Goal: Task Accomplishment & Management: Use online tool/utility

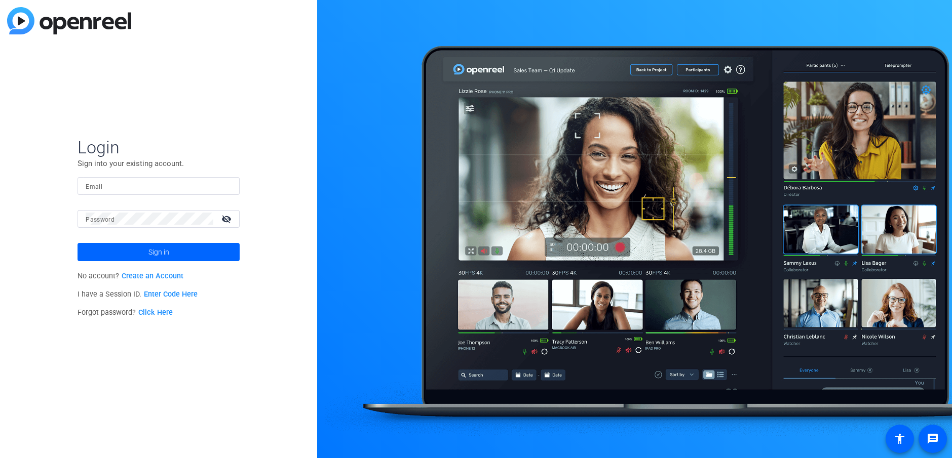
click at [200, 182] on input "Email" at bounding box center [159, 186] width 146 height 12
type input "jcho@openreel.com"
click at [77, 243] on button "Sign in" at bounding box center [158, 252] width 162 height 18
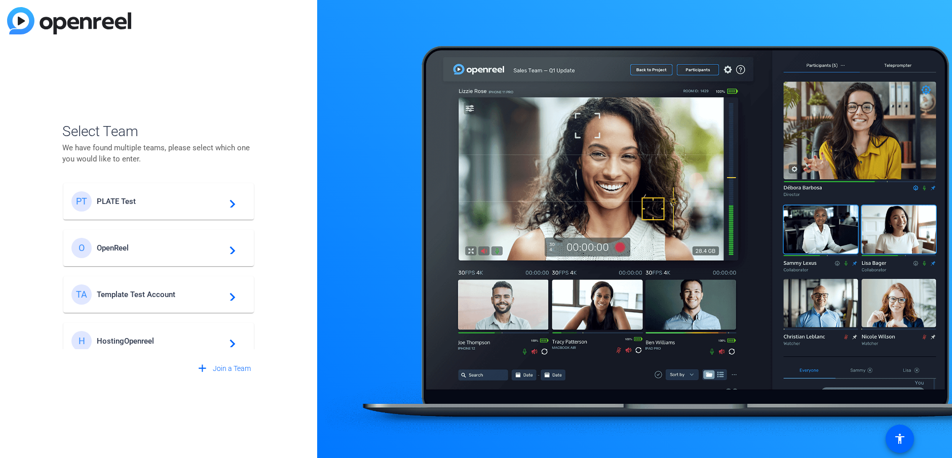
click at [196, 209] on div "PT PLATE Test navigate_next" at bounding box center [158, 201] width 174 height 20
click at [243, 62] on div "Select Team We have found multiple teams, please select which one you would lik…" at bounding box center [158, 229] width 317 height 458
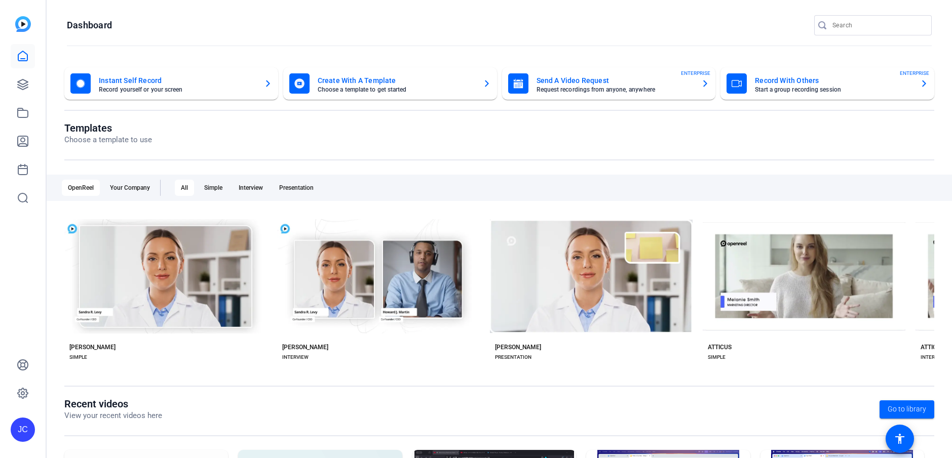
click at [229, 20] on openreel-page-title "Dashboard" at bounding box center [499, 25] width 865 height 20
click at [17, 83] on icon at bounding box center [23, 85] width 12 height 12
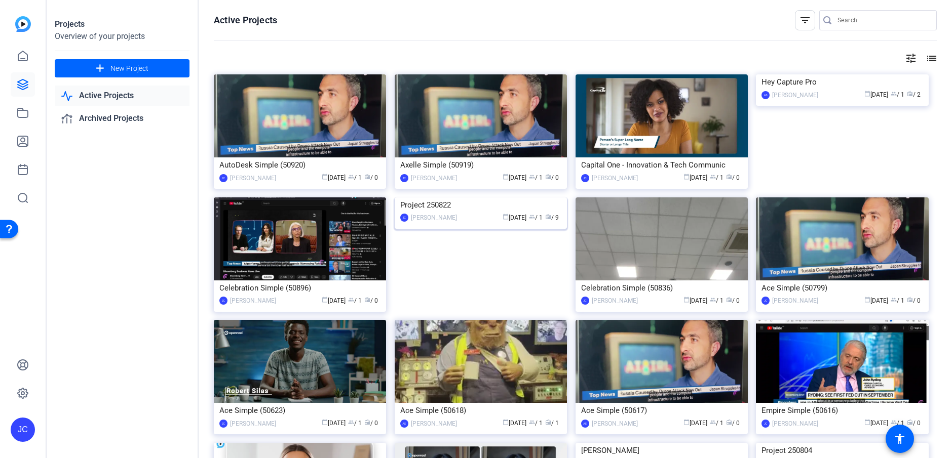
click at [475, 198] on img at bounding box center [481, 198] width 172 height 0
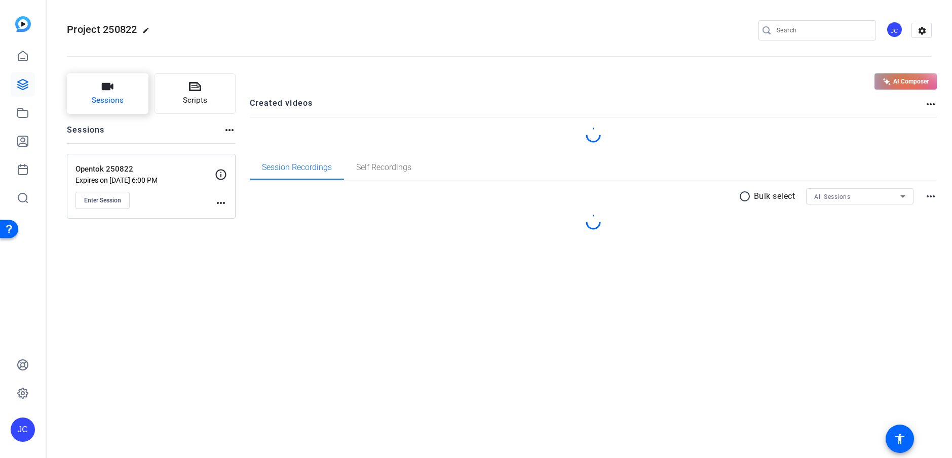
click at [125, 89] on button "Sessions" at bounding box center [108, 93] width 82 height 41
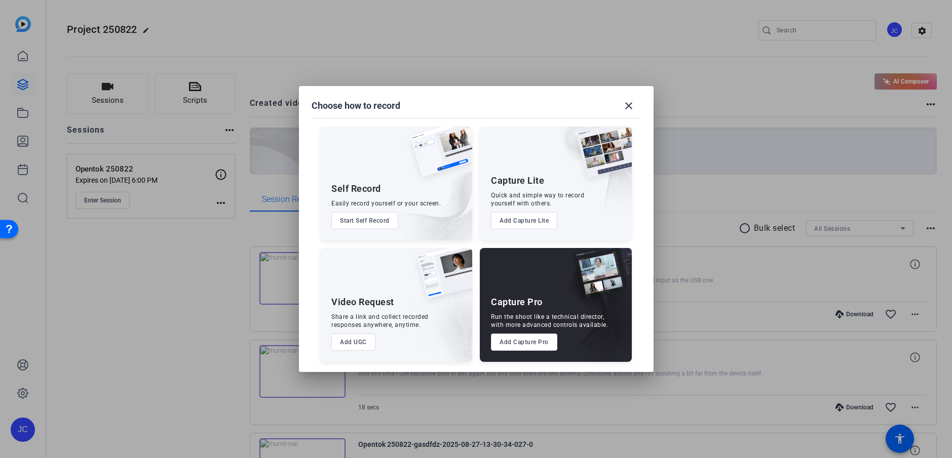
click at [527, 339] on button "Add Capture Pro" at bounding box center [524, 342] width 66 height 17
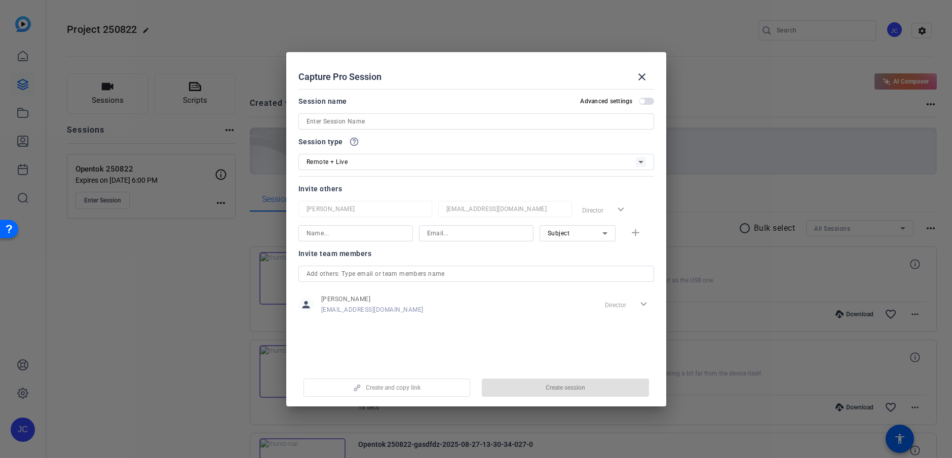
click at [374, 163] on div "Remote + Live" at bounding box center [470, 162] width 329 height 13
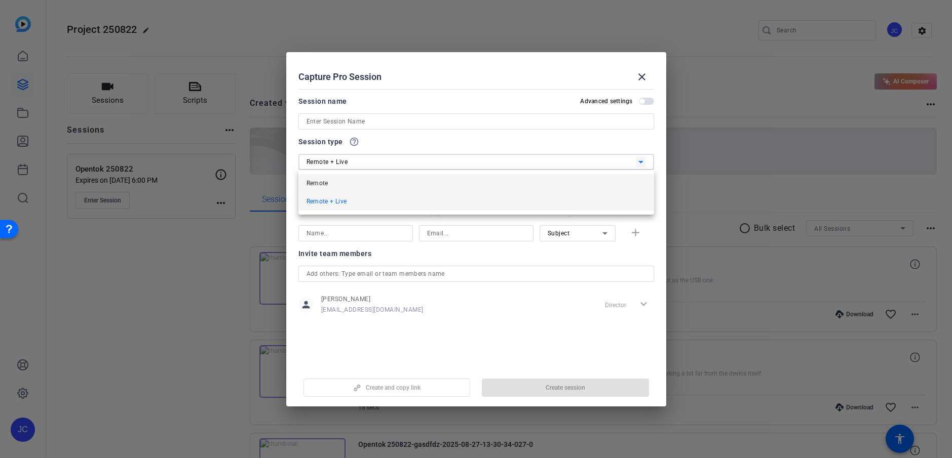
click at [375, 182] on mat-option "Remote" at bounding box center [476, 183] width 356 height 18
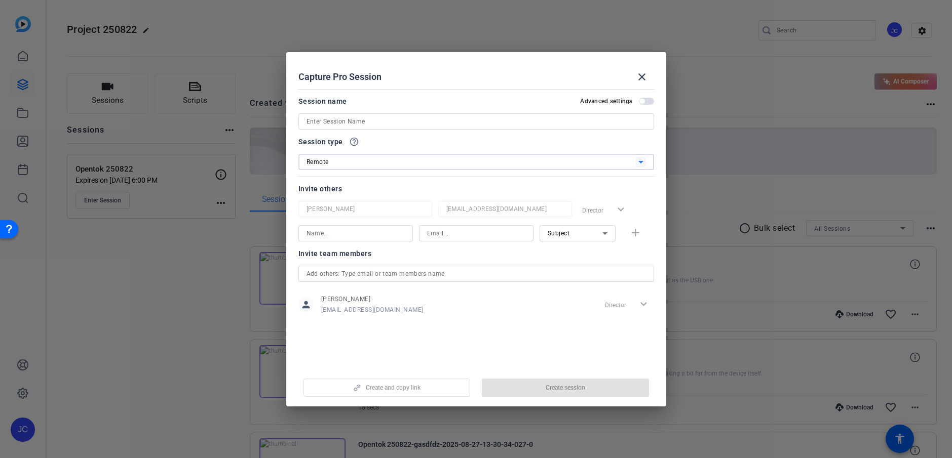
click at [382, 122] on input at bounding box center [475, 121] width 339 height 12
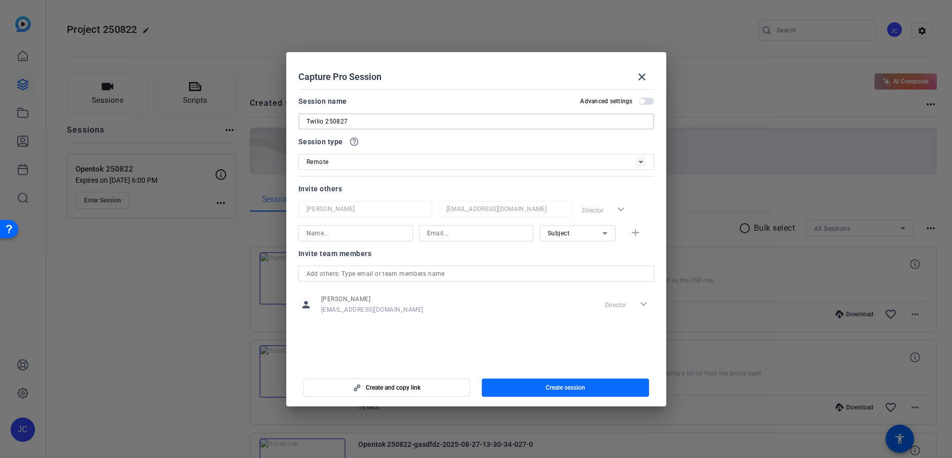
type input "Twilio 250827"
click at [492, 378] on span "button" at bounding box center [565, 388] width 167 height 24
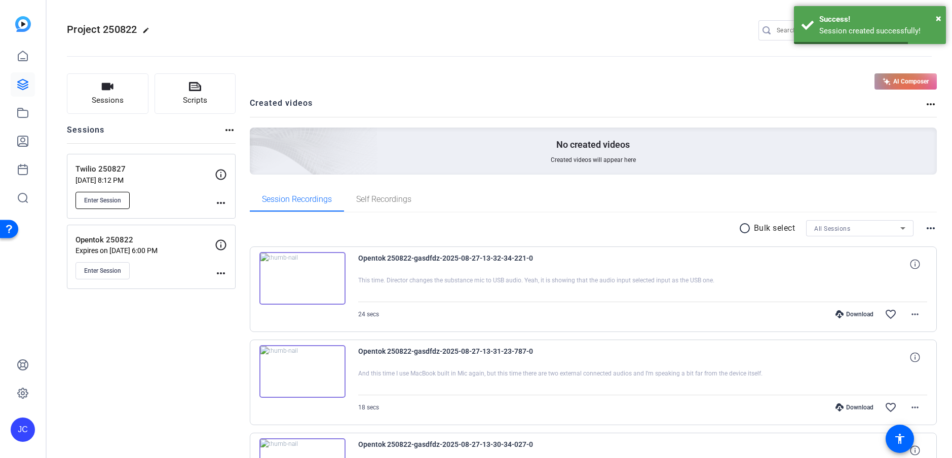
click at [127, 206] on button "Enter Session" at bounding box center [102, 200] width 54 height 17
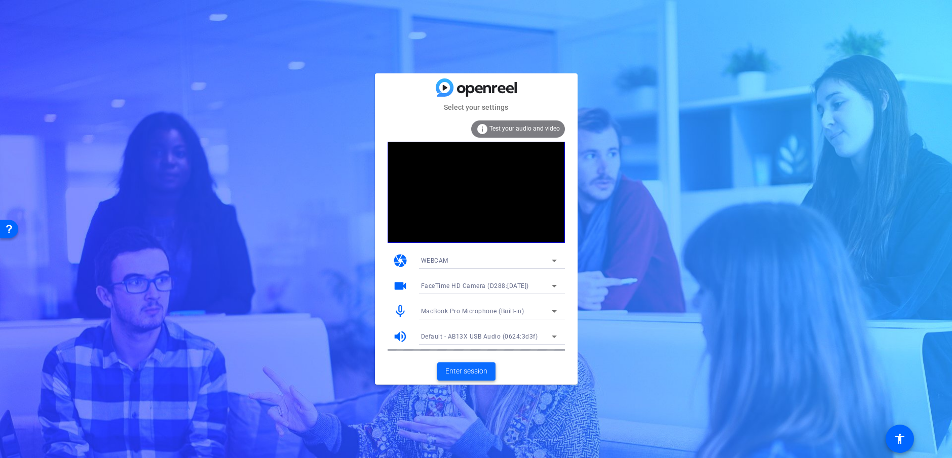
click at [458, 367] on span "Enter session" at bounding box center [466, 371] width 42 height 11
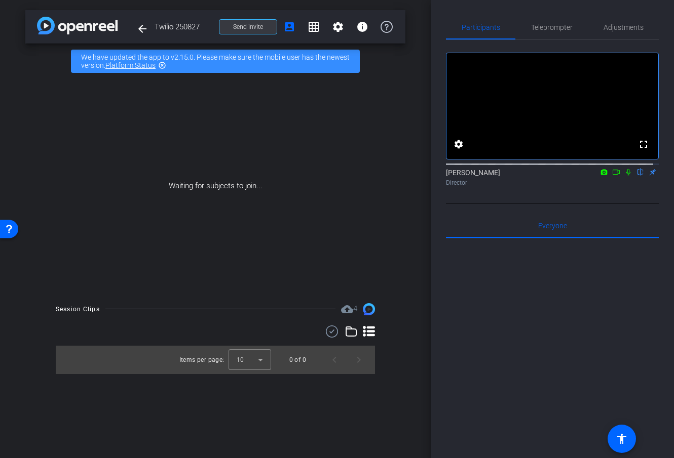
click at [266, 31] on span at bounding box center [247, 27] width 57 height 24
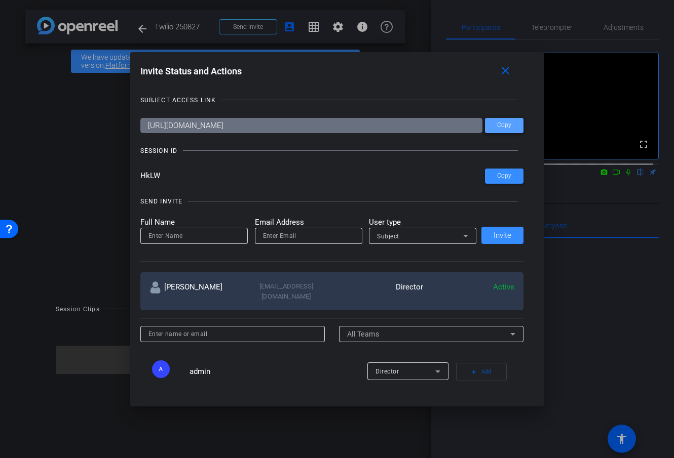
click at [0, 0] on span "Copy" at bounding box center [0, 0] width 0 height 0
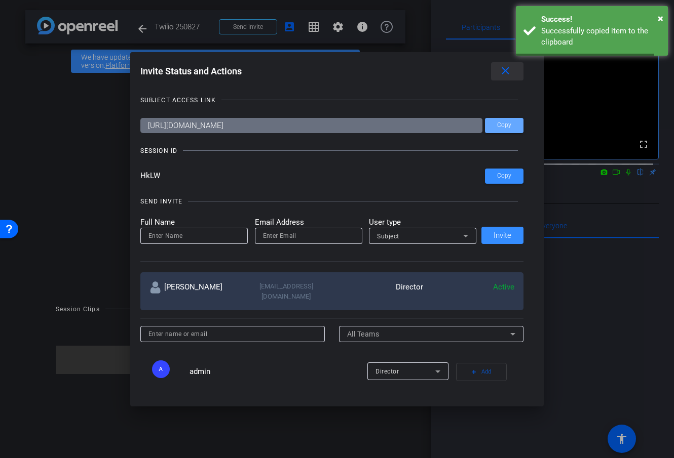
click at [0, 0] on mat-icon "close" at bounding box center [0, 0] width 0 height 0
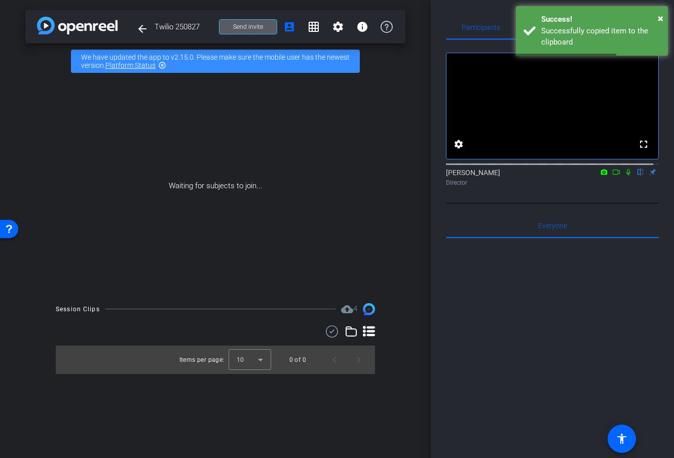
click at [625, 176] on icon at bounding box center [628, 172] width 8 height 7
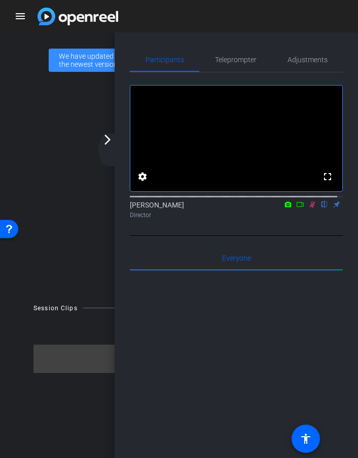
click at [108, 140] on mat-icon "arrow_forward_ios" at bounding box center [107, 140] width 12 height 12
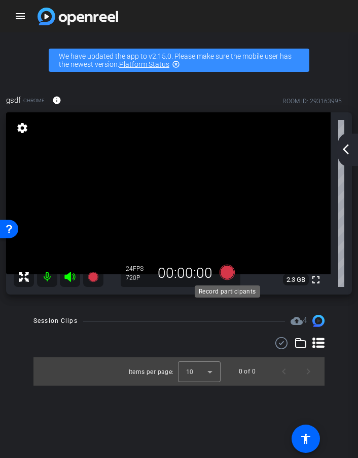
click at [223, 267] on icon at bounding box center [226, 272] width 15 height 15
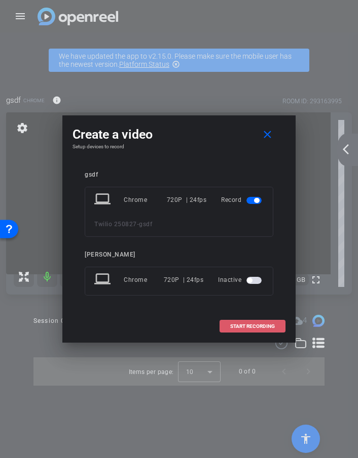
click at [236, 324] on span "START RECORDING" at bounding box center [252, 326] width 45 height 5
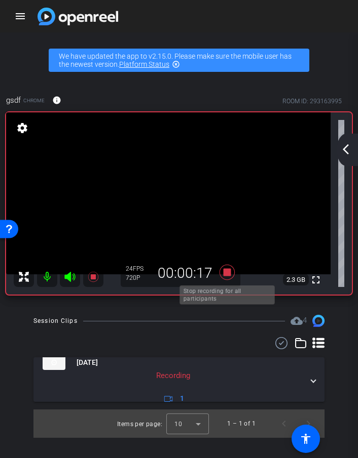
click at [221, 273] on icon at bounding box center [227, 272] width 24 height 18
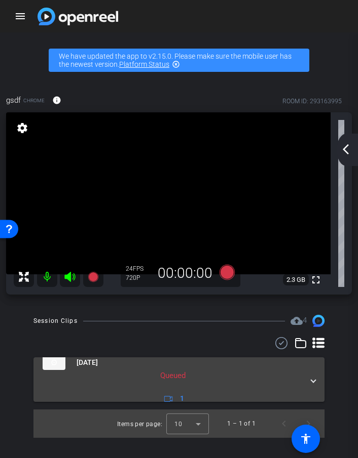
click at [309, 374] on div "[DATE] Queued 1" at bounding box center [177, 380] width 268 height 50
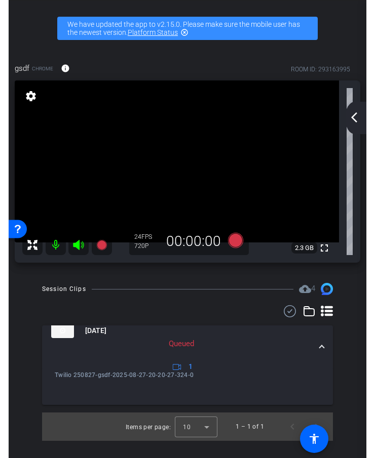
scroll to position [32, 0]
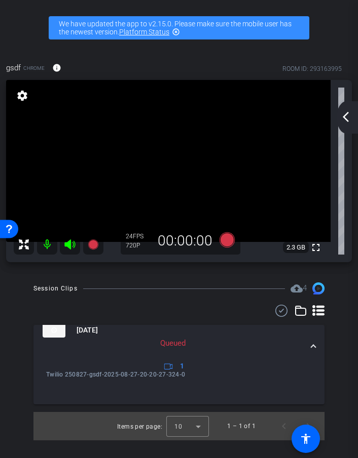
click at [199, 367] on mat-panel-description "Queued 1" at bounding box center [173, 355] width 260 height 35
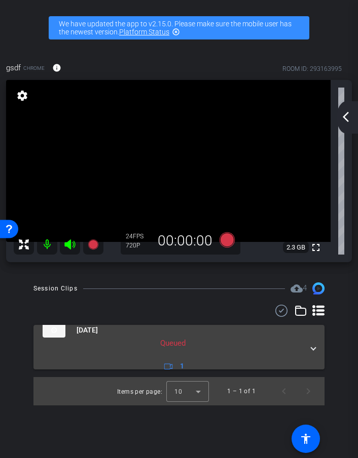
click at [199, 367] on mat-panel-description "Queued 1" at bounding box center [173, 355] width 260 height 35
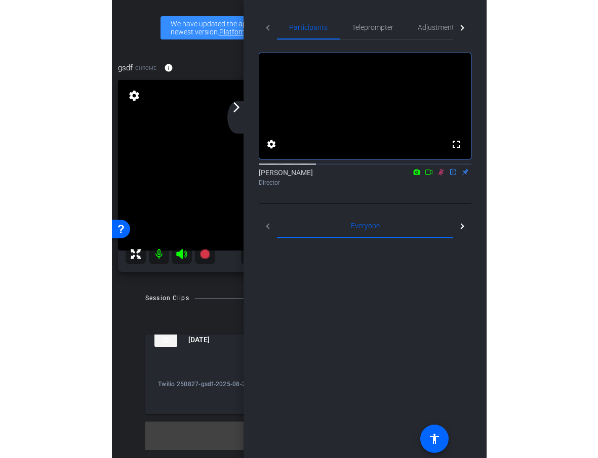
scroll to position [0, 0]
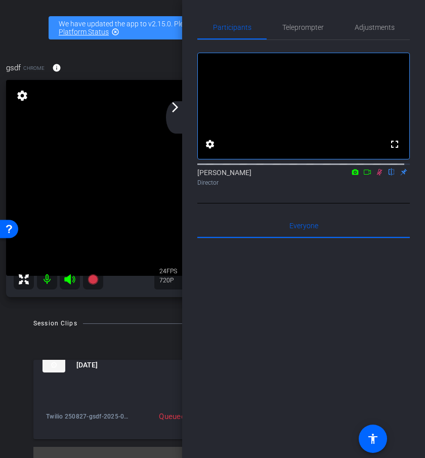
click at [180, 104] on mat-icon "arrow_forward_ios" at bounding box center [175, 107] width 12 height 12
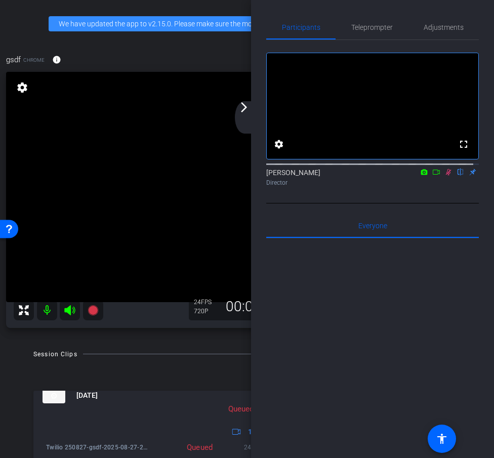
click at [245, 111] on mat-icon "arrow_forward_ios" at bounding box center [244, 107] width 12 height 12
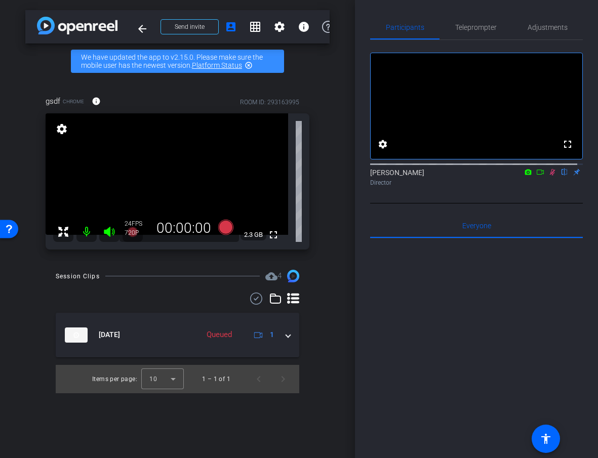
click at [291, 277] on img at bounding box center [293, 276] width 12 height 12
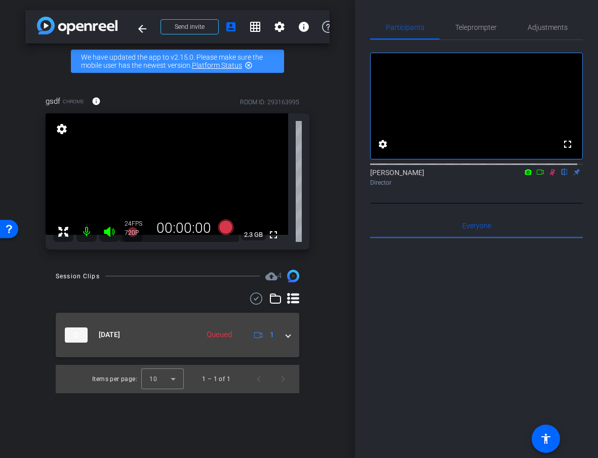
click at [291, 335] on mat-expansion-panel-header "[DATE] Queued 1" at bounding box center [178, 335] width 244 height 45
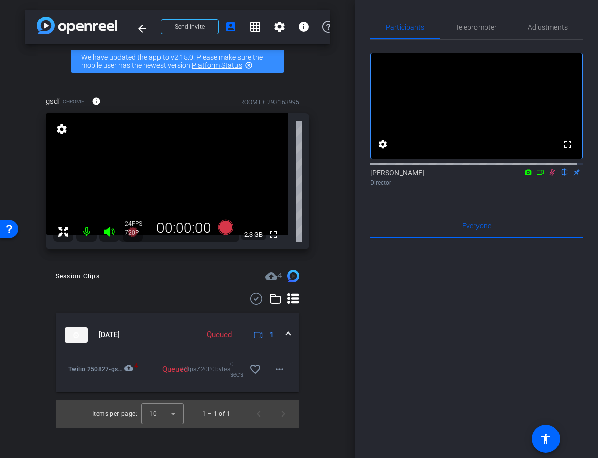
click at [326, 331] on div "Session Clips cloud_upload 4 [DATE] Queued 1 Twilio 250827-gsdf-2025-08-27-20-2…" at bounding box center [177, 349] width 304 height 158
click at [70, 372] on mat-icon "play_circle_outline" at bounding box center [68, 373] width 10 height 10
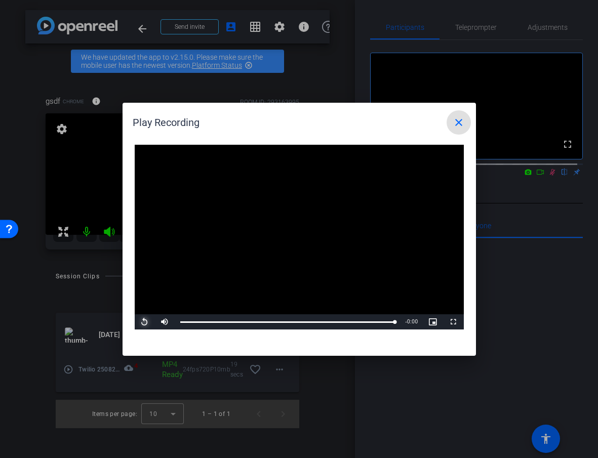
click at [147, 322] on span "Video Player" at bounding box center [145, 322] width 20 height 0
click at [277, 371] on div at bounding box center [299, 229] width 598 height 458
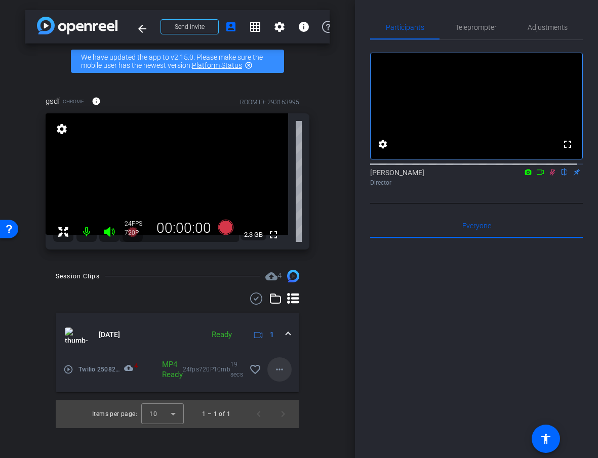
click at [277, 371] on mat-icon "more_horiz" at bounding box center [280, 370] width 12 height 12
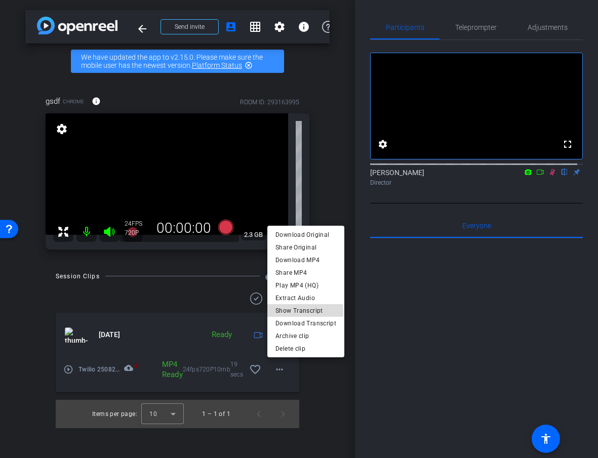
click at [288, 313] on span "Show Transcript" at bounding box center [306, 310] width 61 height 12
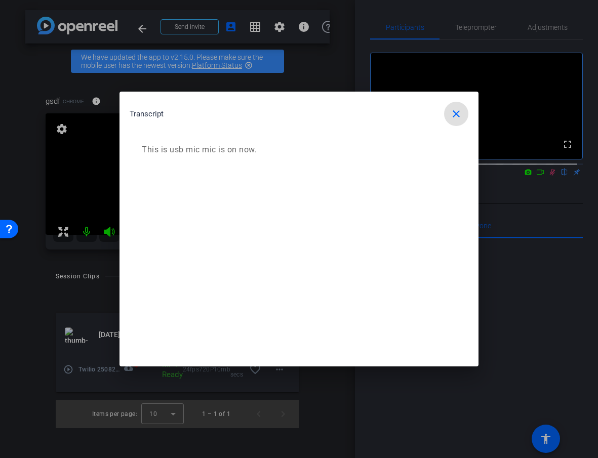
click at [461, 110] on mat-icon "close" at bounding box center [456, 114] width 12 height 12
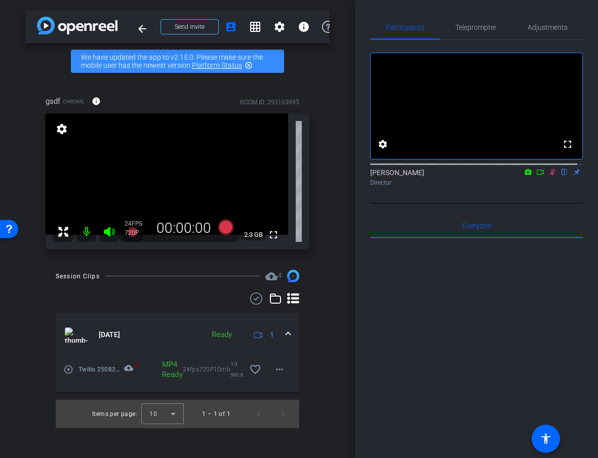
click at [394, 318] on div at bounding box center [476, 364] width 213 height 251
